Goal: Book appointment/travel/reservation

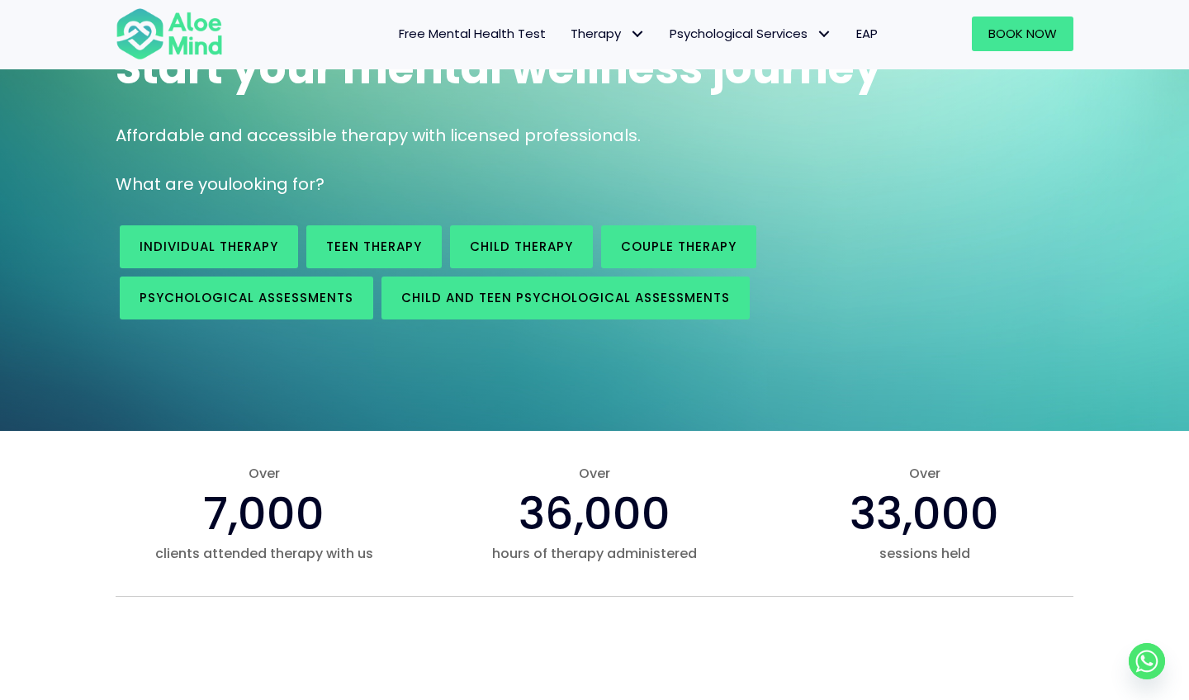
scroll to position [165, 0]
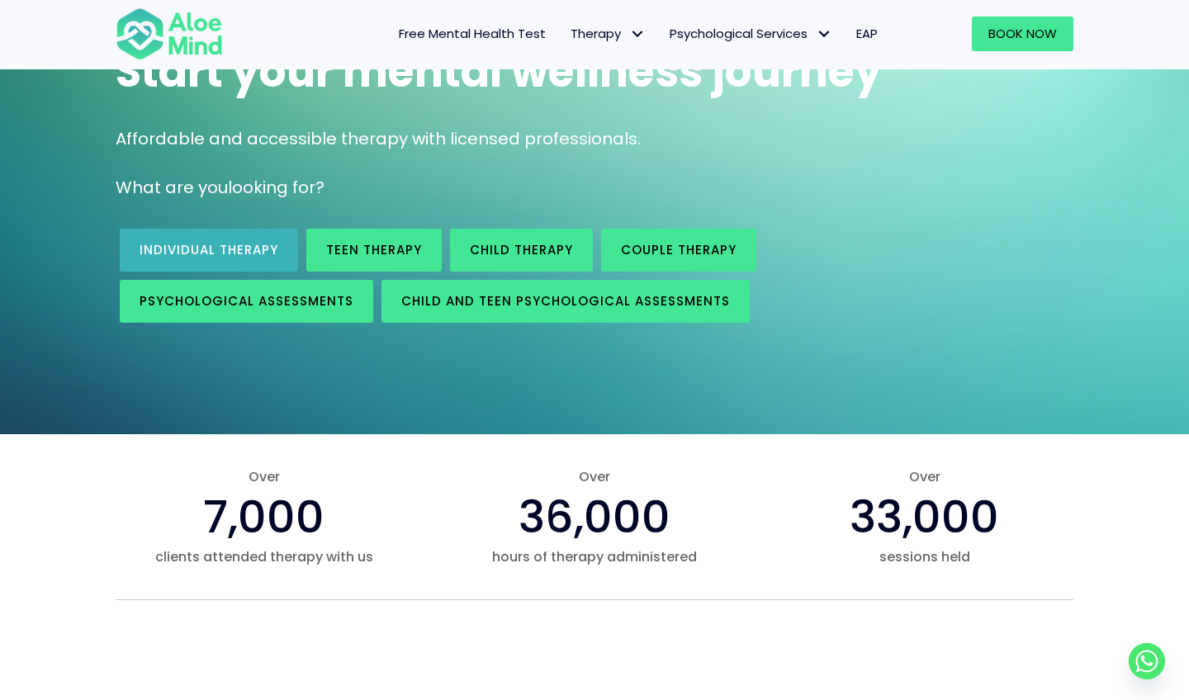
click at [264, 252] on span "Individual therapy" at bounding box center [209, 249] width 139 height 17
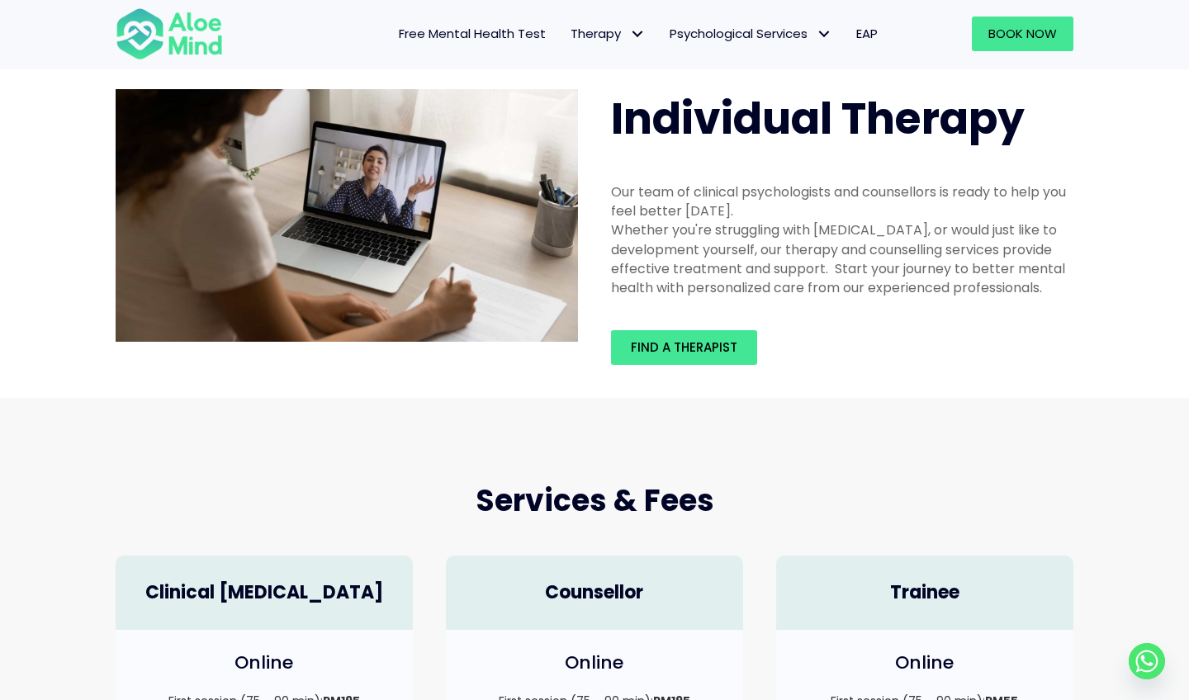
scroll to position [35, 0]
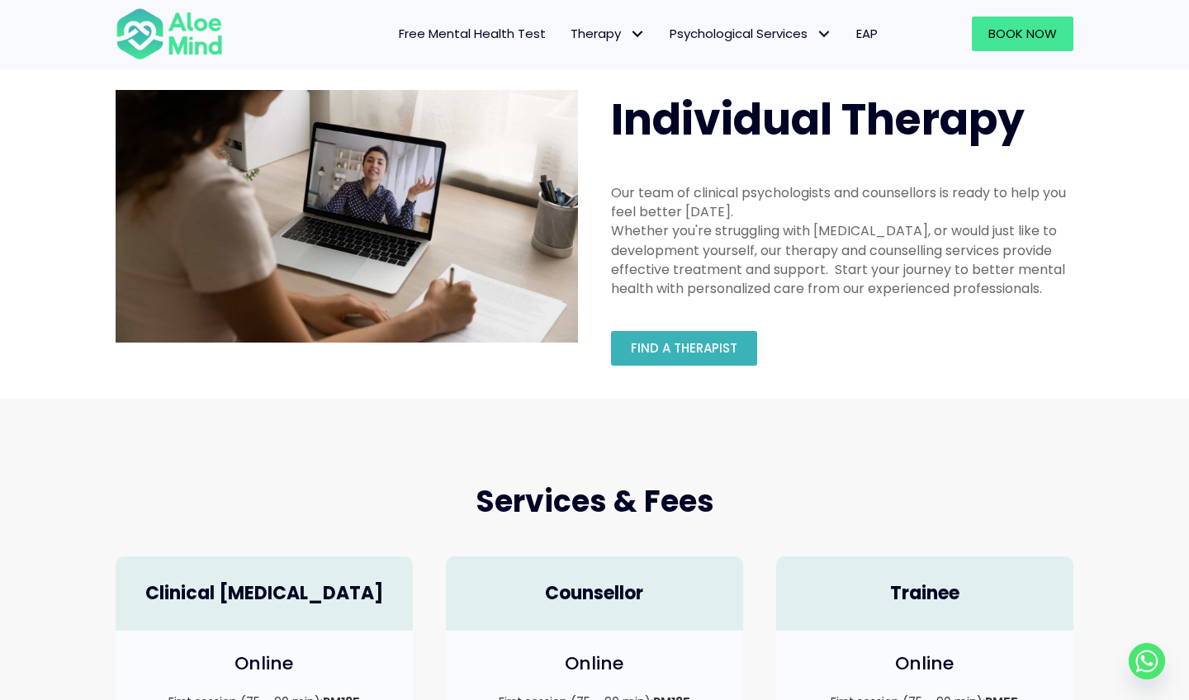
click at [696, 352] on span "Find a therapist" at bounding box center [684, 347] width 106 height 17
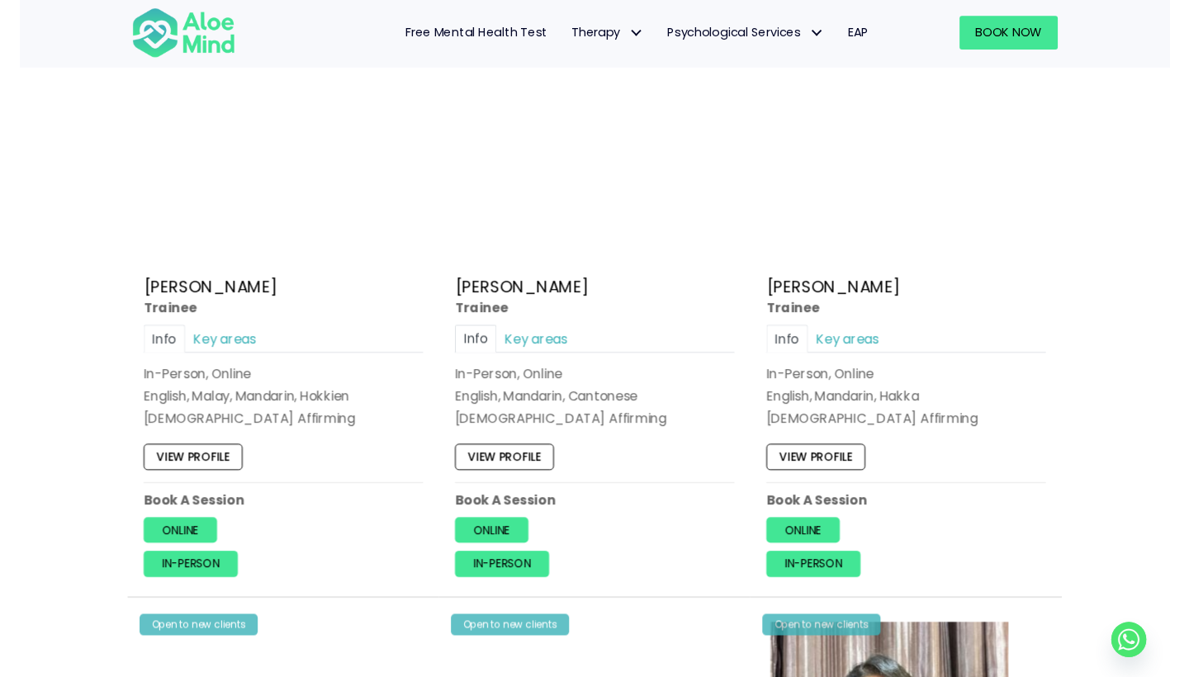
scroll to position [901, 0]
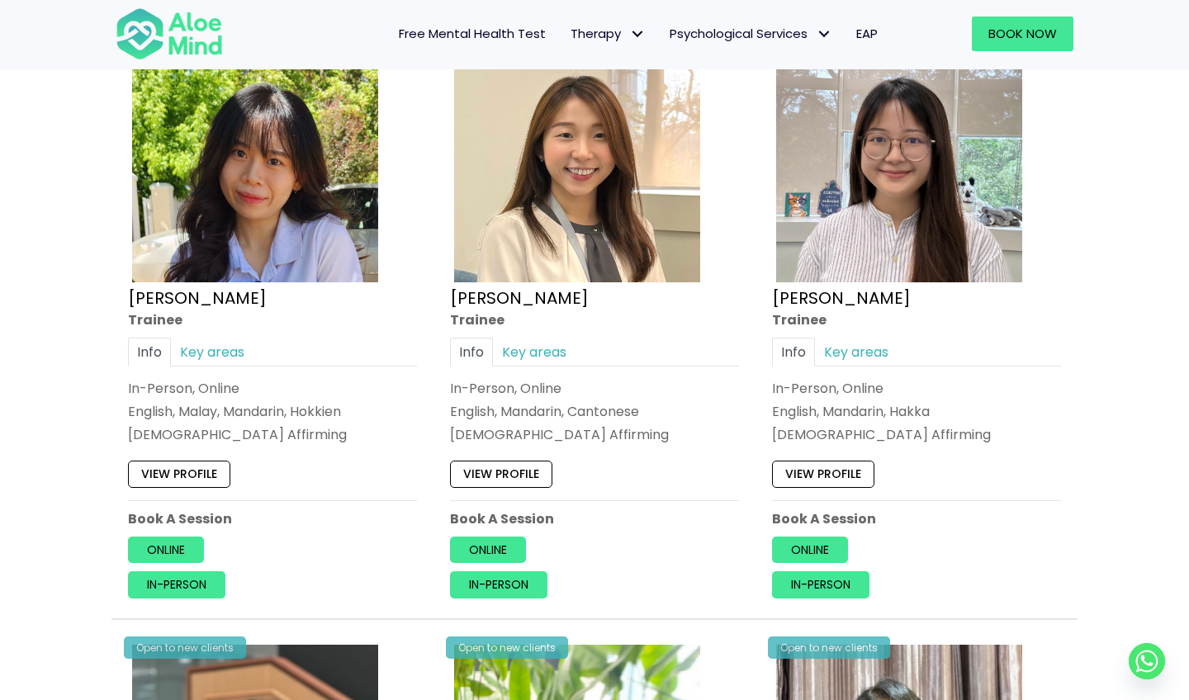
click at [789, 461] on link "View profile" at bounding box center [823, 474] width 102 height 26
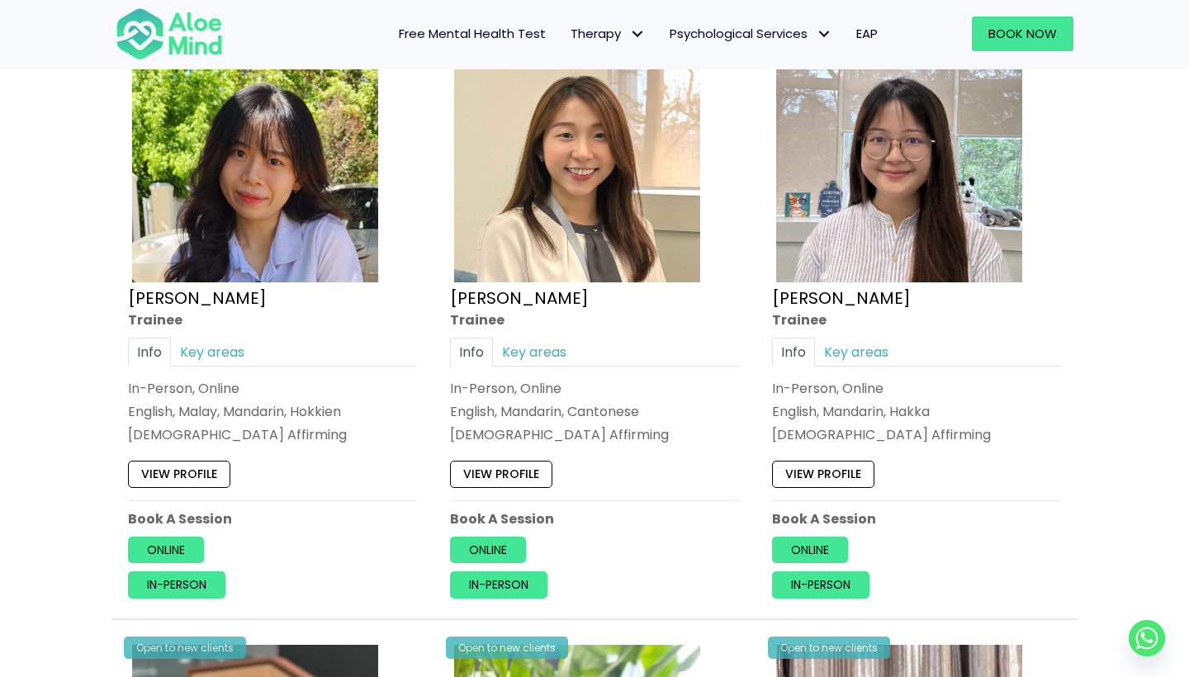
click at [509, 468] on link "View profile" at bounding box center [501, 474] width 102 height 26
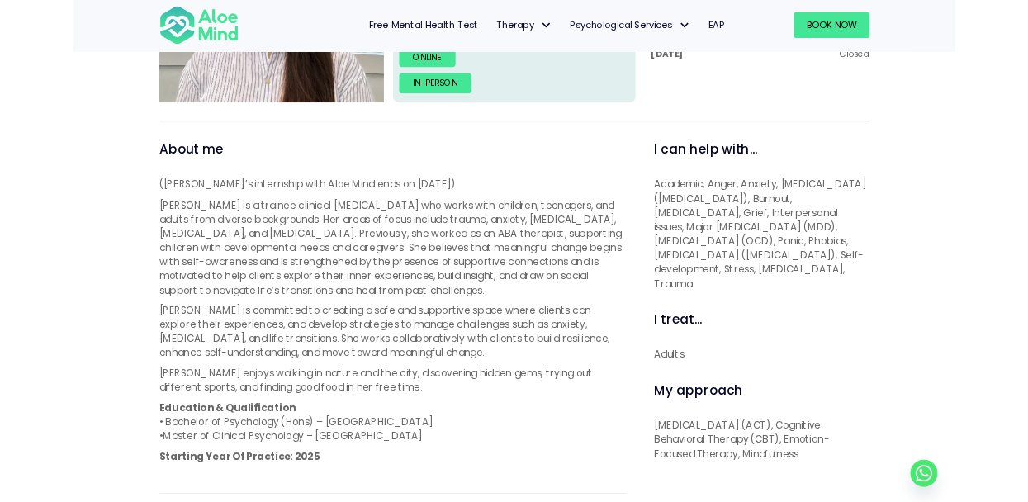
scroll to position [693, 0]
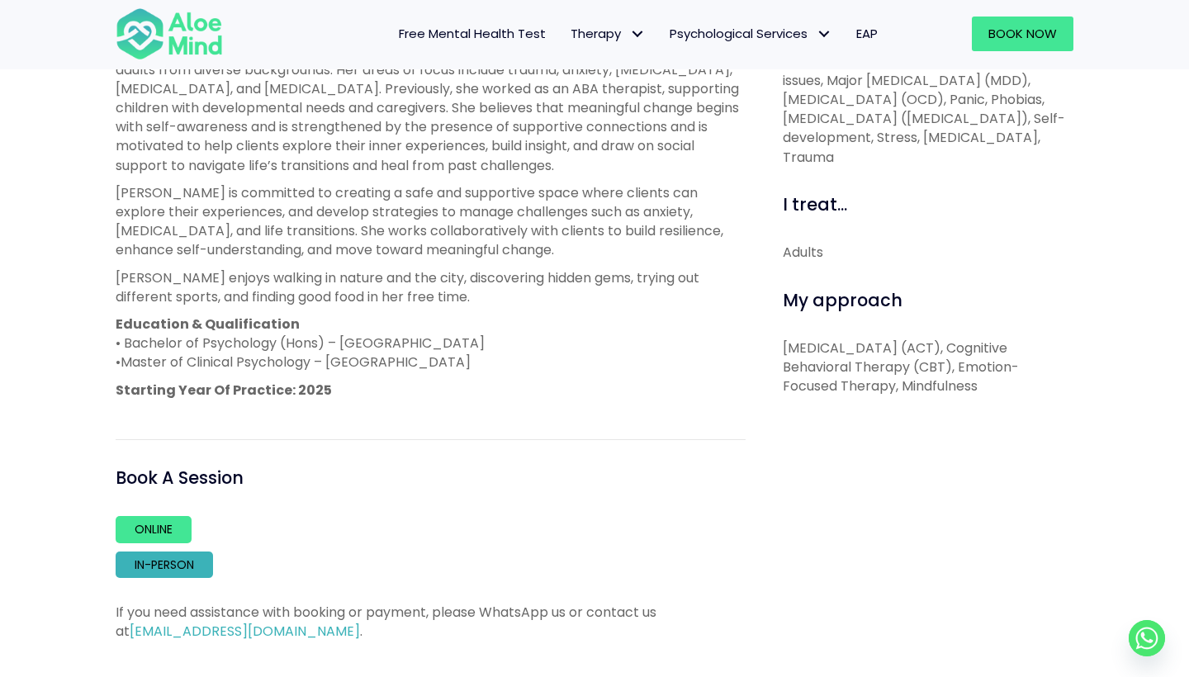
click at [194, 565] on link "In-person" at bounding box center [164, 564] width 97 height 26
